Goal: Browse casually

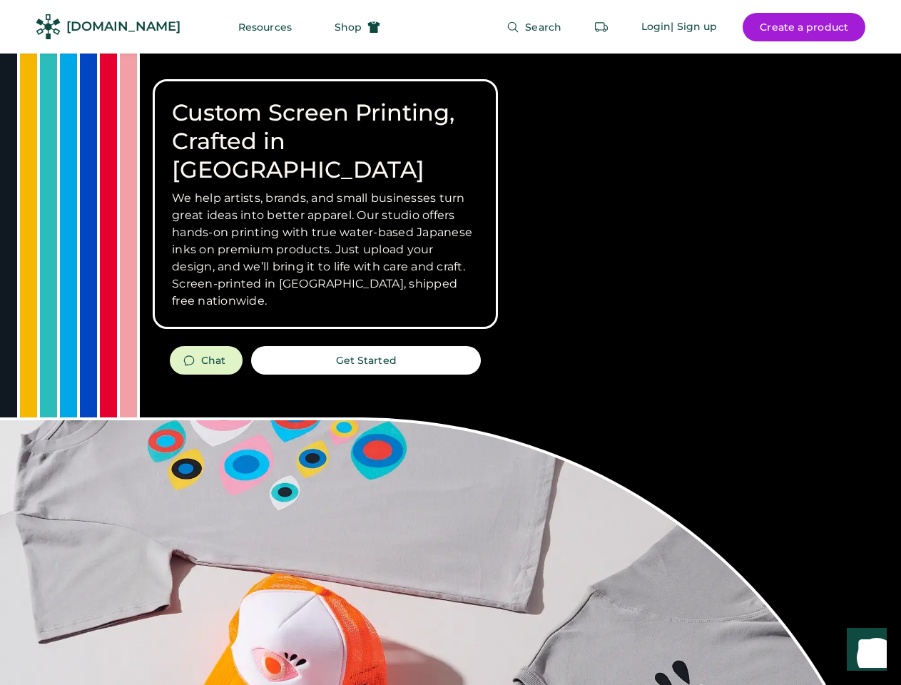
click at [450, 342] on div "Custom Screen Printing, Crafted in [GEOGRAPHIC_DATA] We help artists, brands, a…" at bounding box center [450, 507] width 901 height 906
click at [450, 369] on div "Custom Screen Printing, Crafted in [GEOGRAPHIC_DATA] We help artists, brands, a…" at bounding box center [450, 507] width 901 height 906
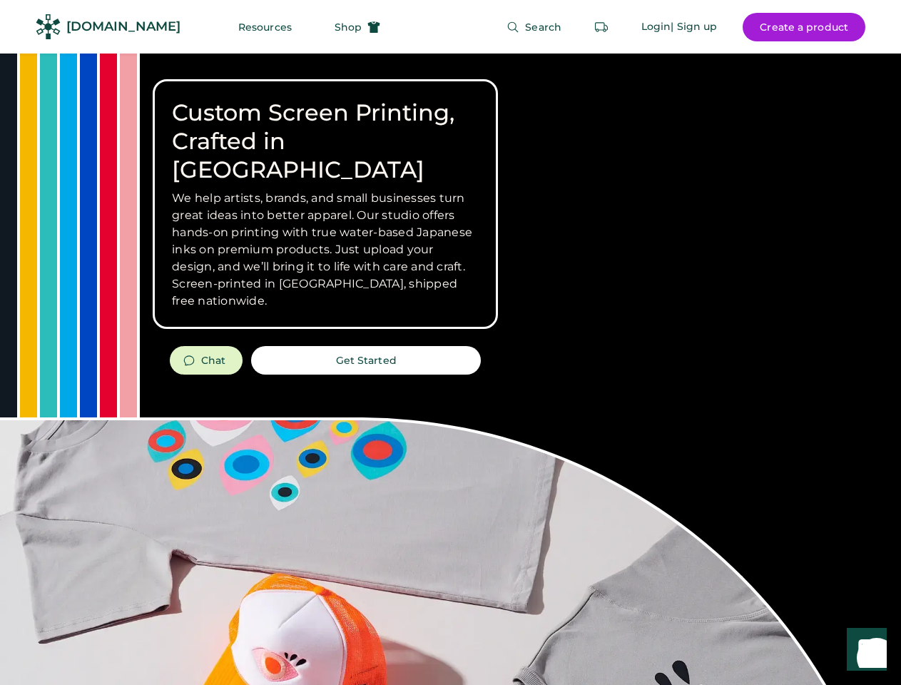
click at [450, 369] on div "Custom Screen Printing, Crafted in [GEOGRAPHIC_DATA] We help artists, brands, a…" at bounding box center [450, 507] width 901 height 906
click at [325, 204] on h3 "We help artists, brands, and small businesses turn great ideas into better appa…" at bounding box center [325, 250] width 307 height 120
click at [325, 190] on h3 "We help artists, brands, and small businesses turn great ideas into better appa…" at bounding box center [325, 250] width 307 height 120
click at [325, 127] on h1 "Custom Screen Printing, Crafted in [GEOGRAPHIC_DATA]" at bounding box center [325, 141] width 307 height 86
